Goal: Transaction & Acquisition: Purchase product/service

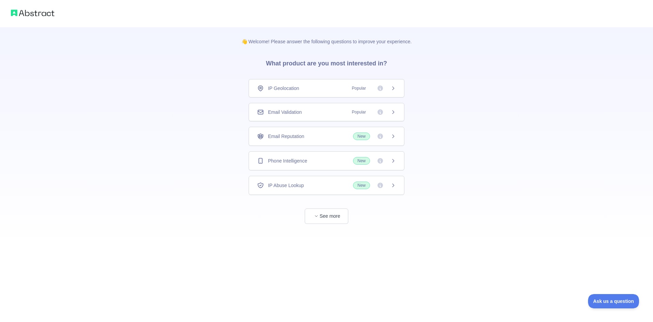
click at [343, 92] on div "IP Geolocation Popular" at bounding box center [327, 88] width 156 height 18
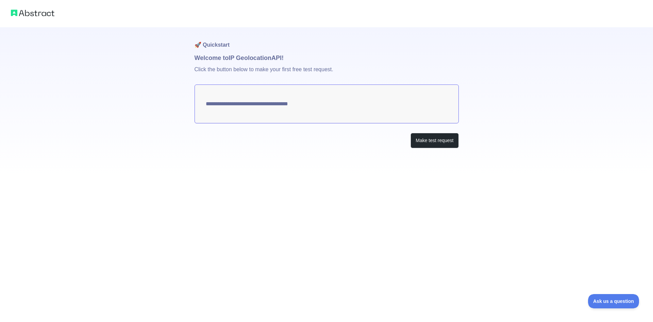
type textarea "**********"
click at [240, 107] on textarea "**********" at bounding box center [327, 103] width 264 height 39
click at [440, 137] on button "Make test request" at bounding box center [435, 140] width 48 height 15
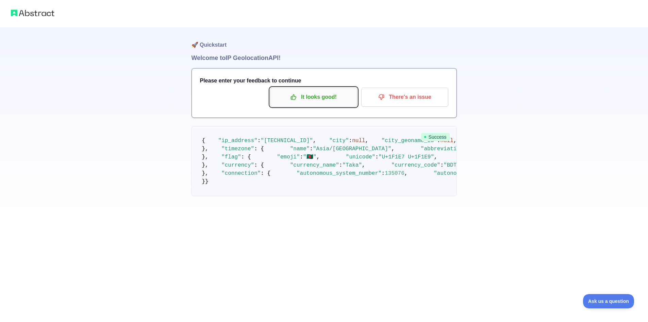
click at [296, 93] on p "It looks good!" at bounding box center [313, 97] width 77 height 12
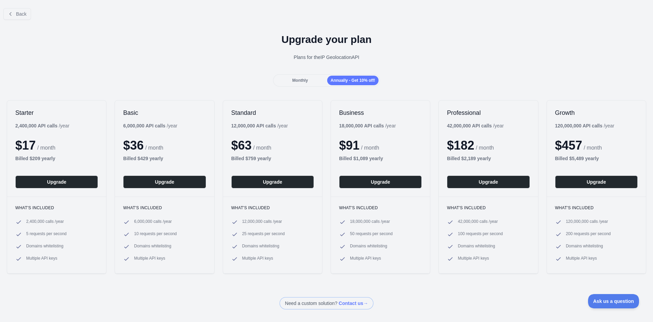
click at [307, 84] on div "Monthly" at bounding box center [300, 81] width 51 height 10
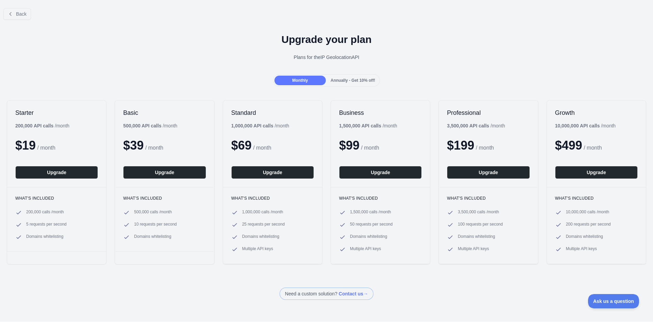
click at [359, 84] on div "Annually - Get 10% off!" at bounding box center [352, 81] width 51 height 10
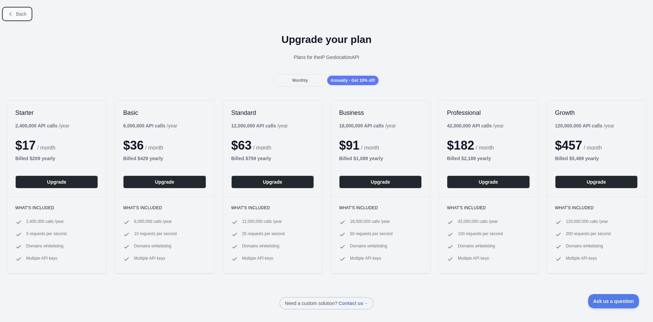
click at [30, 16] on button "Back" at bounding box center [17, 14] width 28 height 12
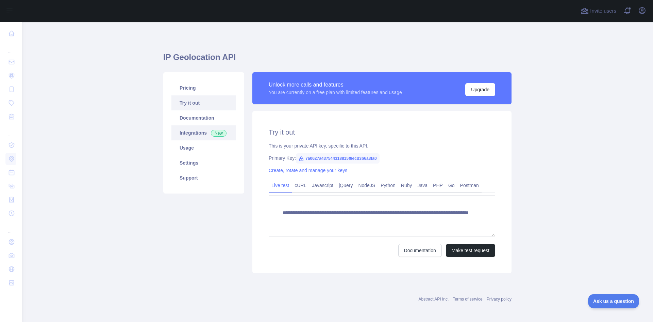
click at [185, 129] on link "Integrations New" at bounding box center [203, 132] width 65 height 15
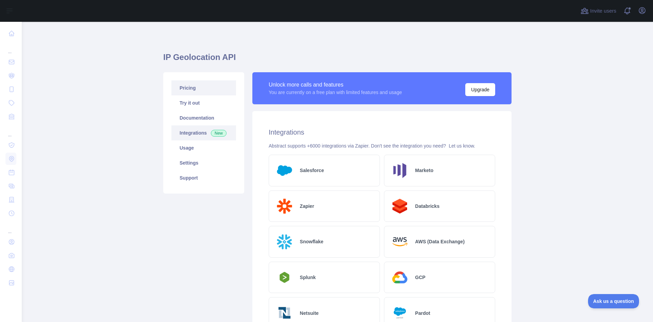
click at [197, 89] on link "Pricing" at bounding box center [203, 87] width 65 height 15
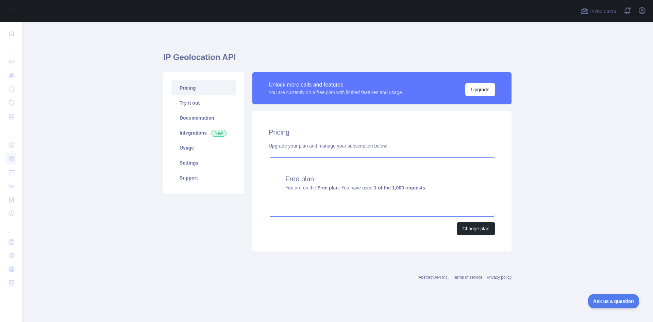
click at [382, 190] on strong "1 of the 1,000 requests" at bounding box center [399, 187] width 51 height 5
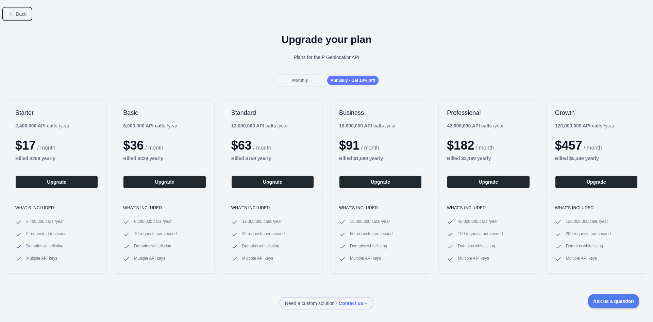
click at [7, 14] on button "Back" at bounding box center [17, 14] width 28 height 12
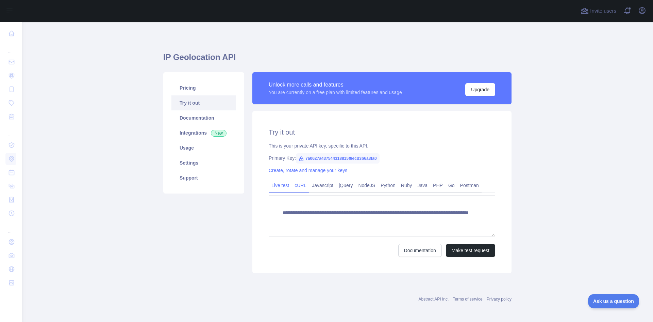
click at [300, 189] on link "cURL" at bounding box center [300, 185] width 17 height 11
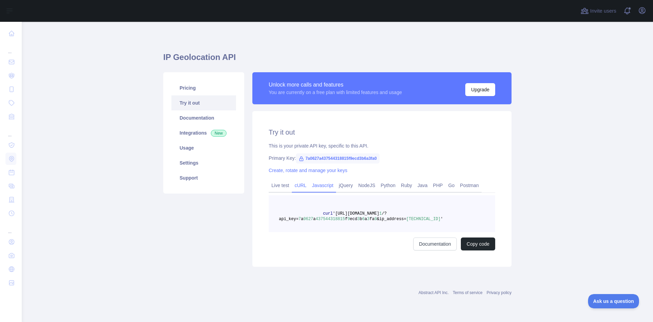
click at [322, 183] on link "Javascript" at bounding box center [322, 185] width 27 height 11
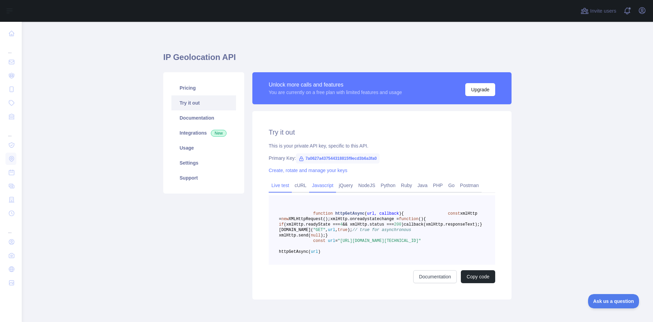
click at [272, 184] on link "Live test" at bounding box center [280, 185] width 23 height 11
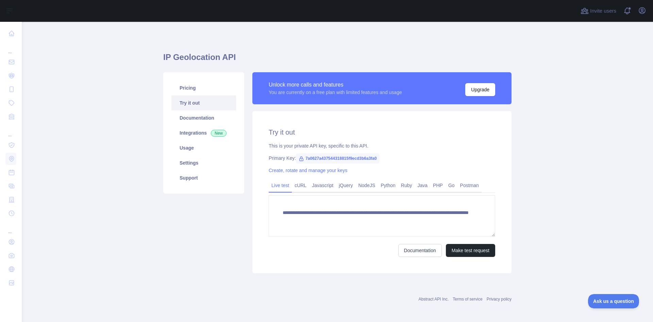
click at [286, 185] on link "Live test" at bounding box center [280, 185] width 23 height 11
click at [298, 183] on link "cURL" at bounding box center [300, 185] width 17 height 11
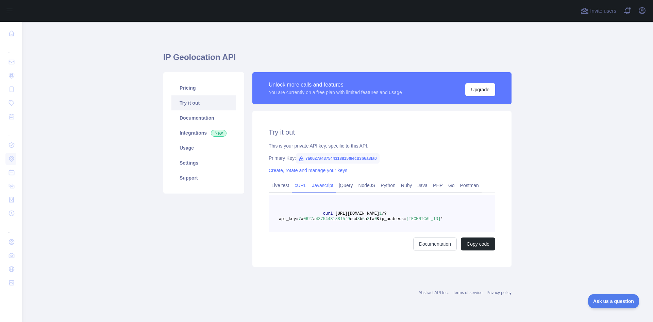
click at [317, 185] on link "Javascript" at bounding box center [322, 185] width 27 height 11
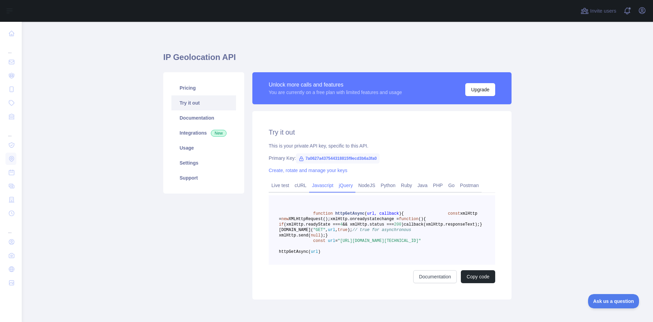
click at [337, 186] on link "jQuery" at bounding box center [345, 185] width 19 height 11
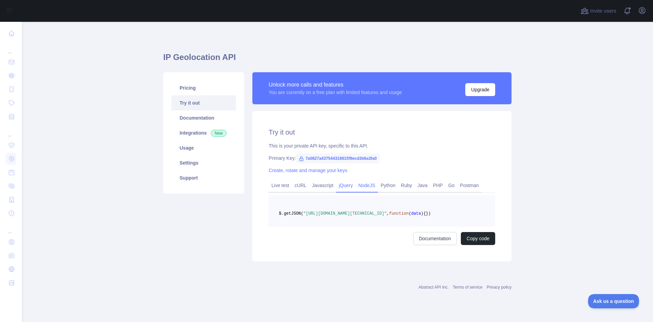
click at [362, 186] on link "NodeJS" at bounding box center [367, 185] width 22 height 11
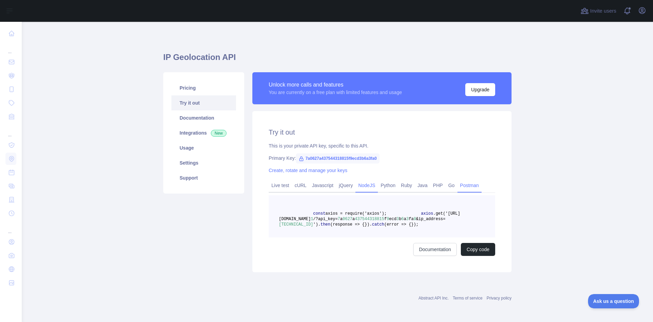
click at [471, 186] on link "Postman" at bounding box center [470, 185] width 24 height 11
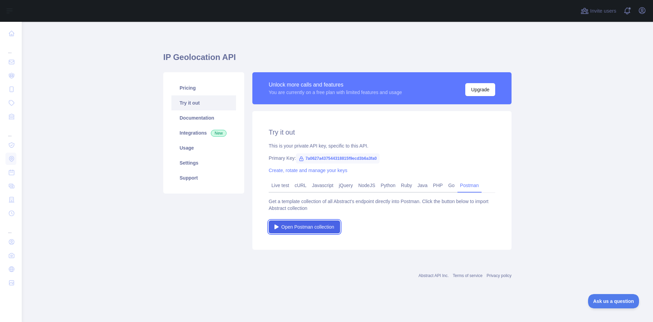
click at [330, 226] on span "Open Postman collection" at bounding box center [307, 226] width 53 height 7
